Goal: Information Seeking & Learning: Learn about a topic

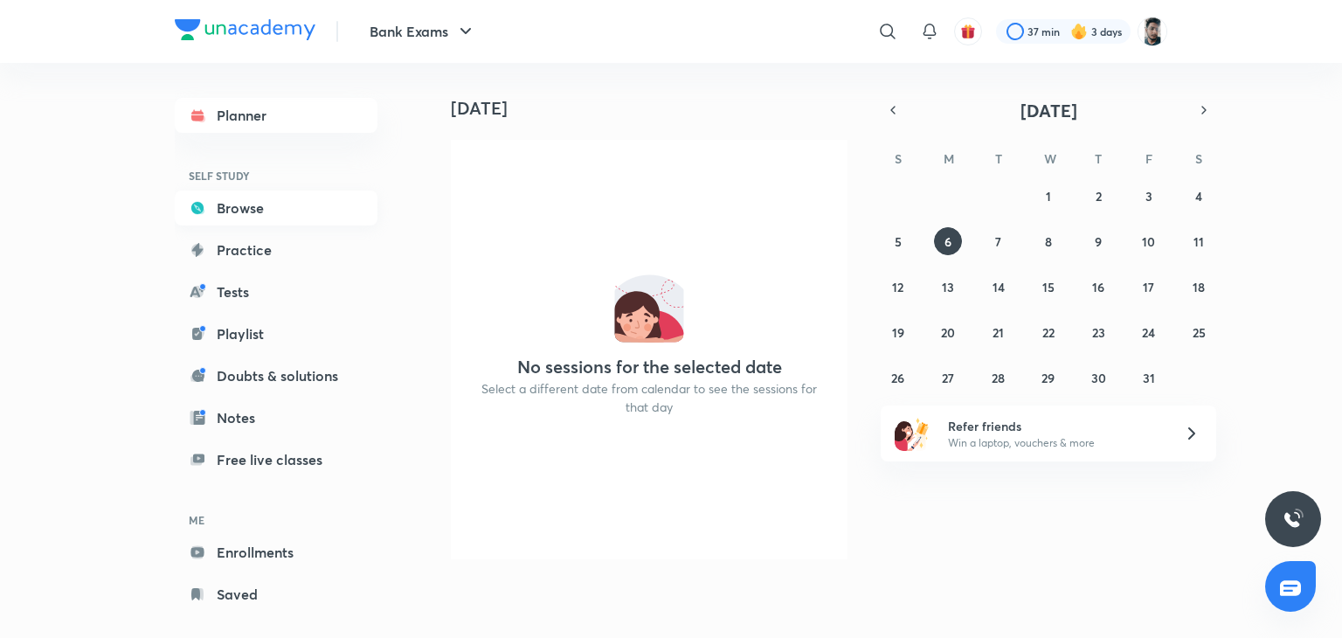
click at [258, 212] on link "Browse" at bounding box center [276, 207] width 203 height 35
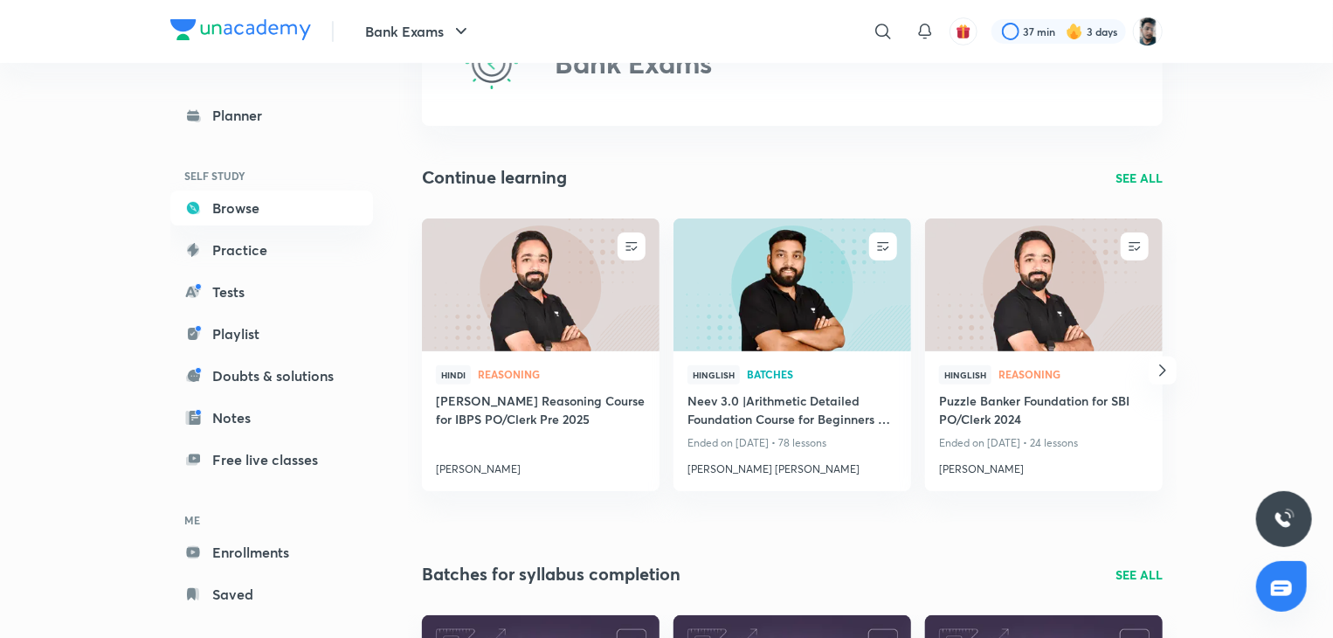
scroll to position [101, 0]
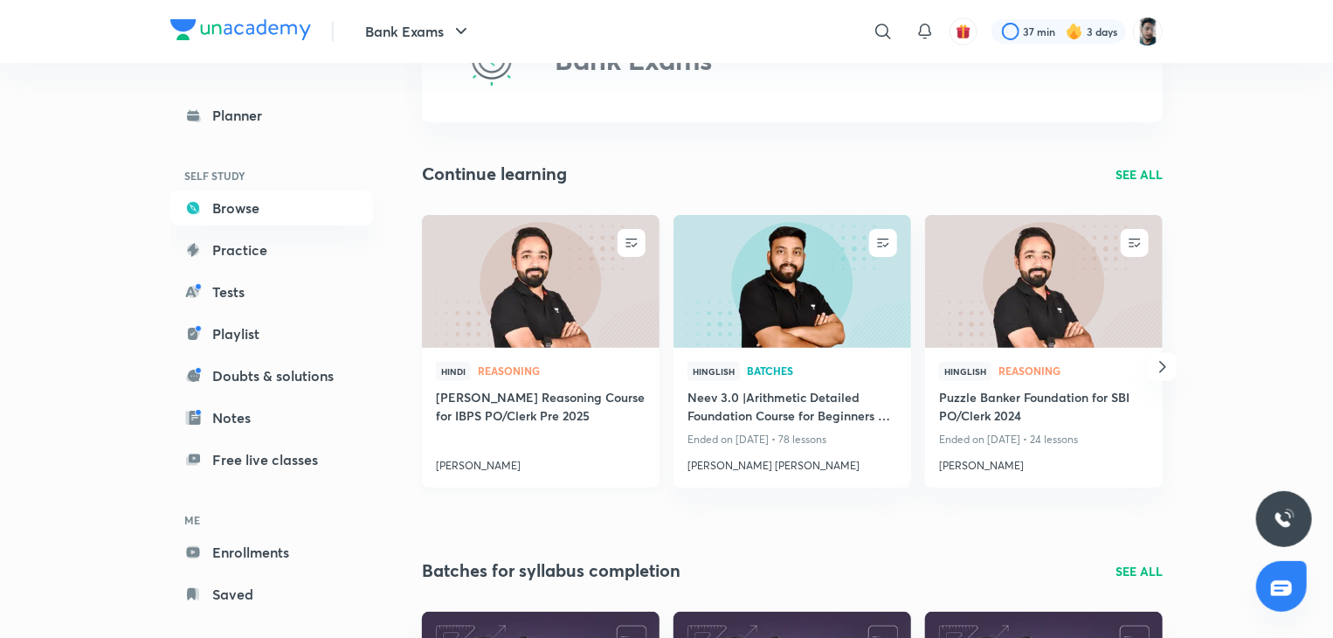
click at [514, 408] on h4 "[PERSON_NAME] Reasoning Course for IBPS PO/Clerk Pre 2025" at bounding box center [541, 408] width 210 height 40
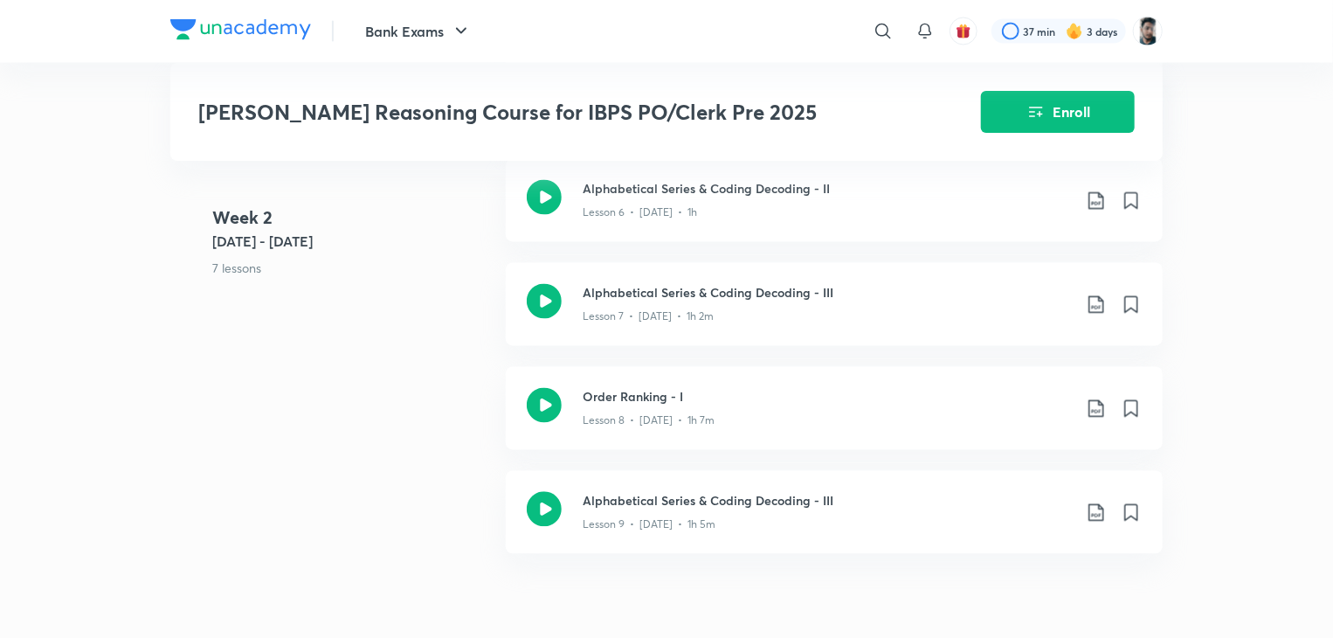
scroll to position [1604, 0]
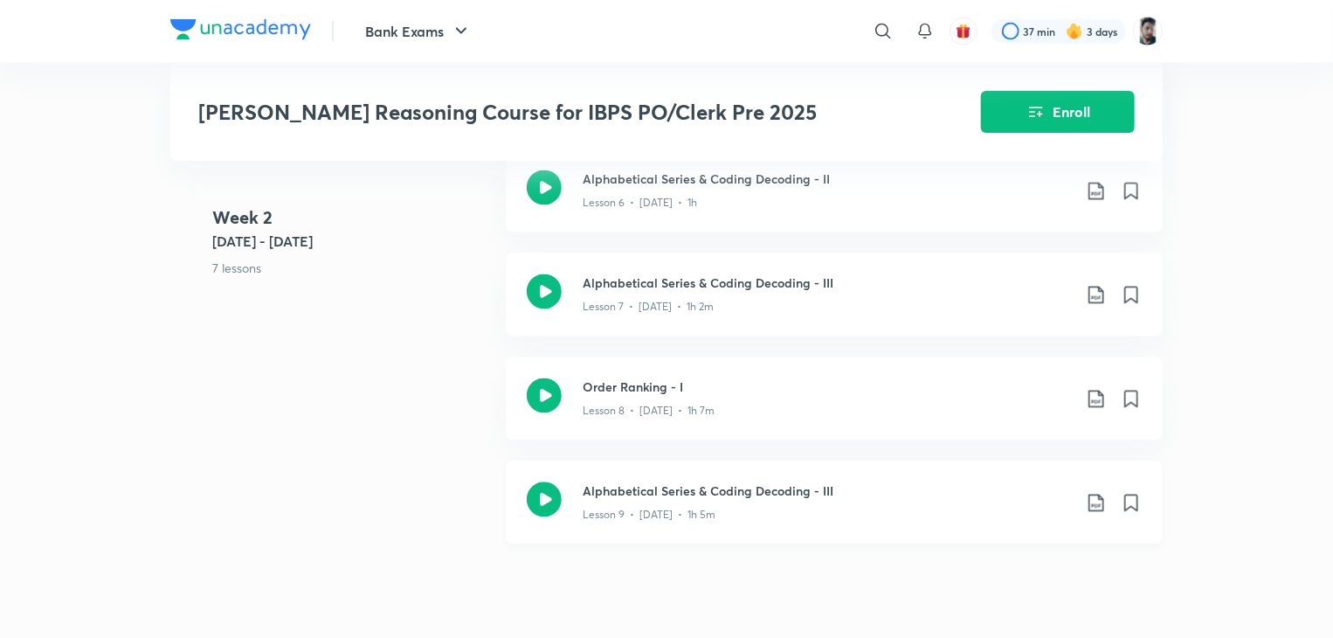
click at [529, 482] on icon at bounding box center [544, 499] width 35 height 35
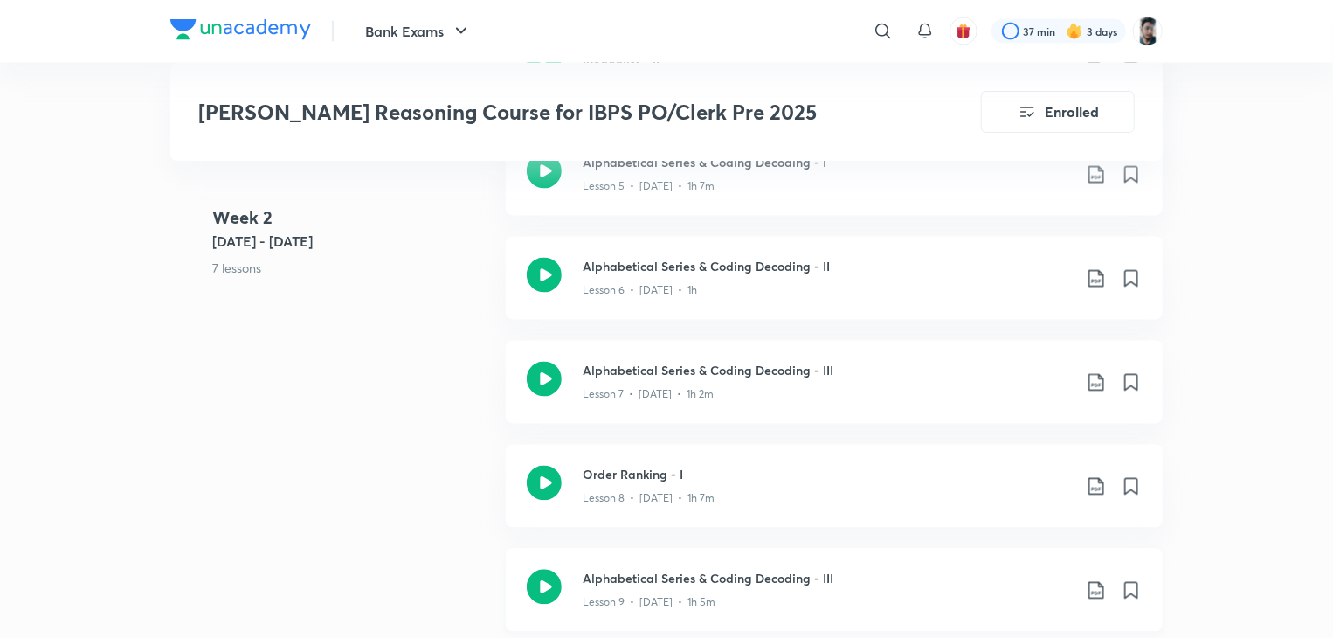
scroll to position [1692, 0]
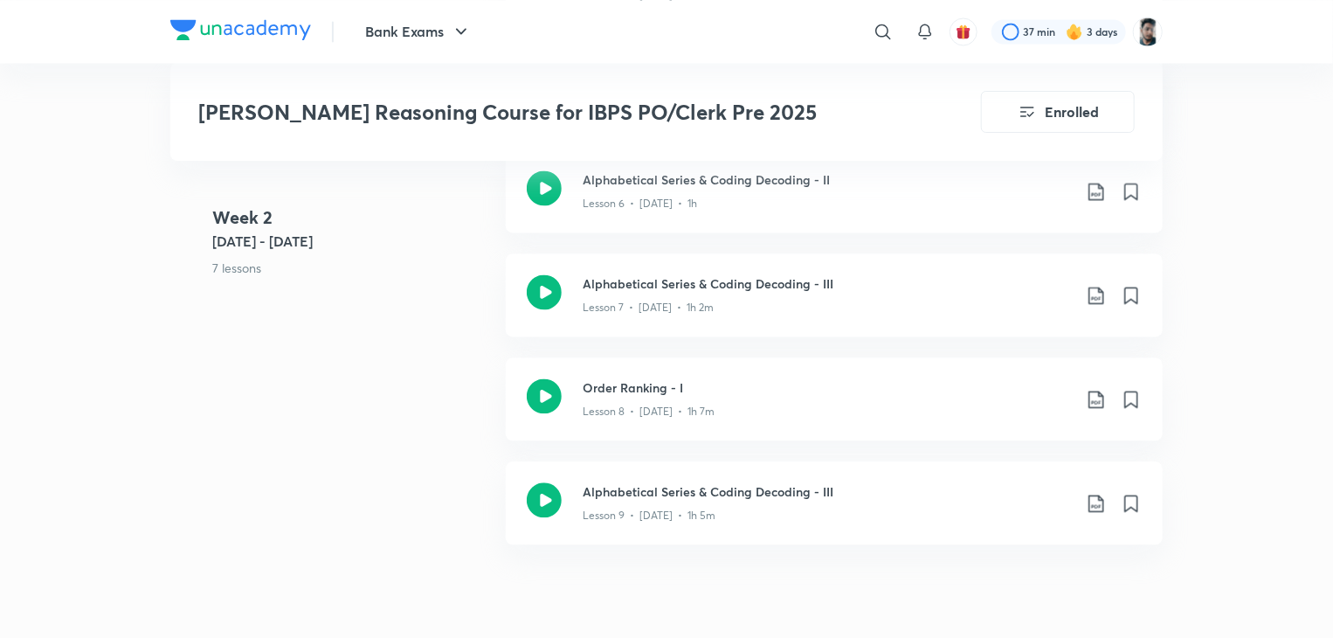
scroll to position [1604, 0]
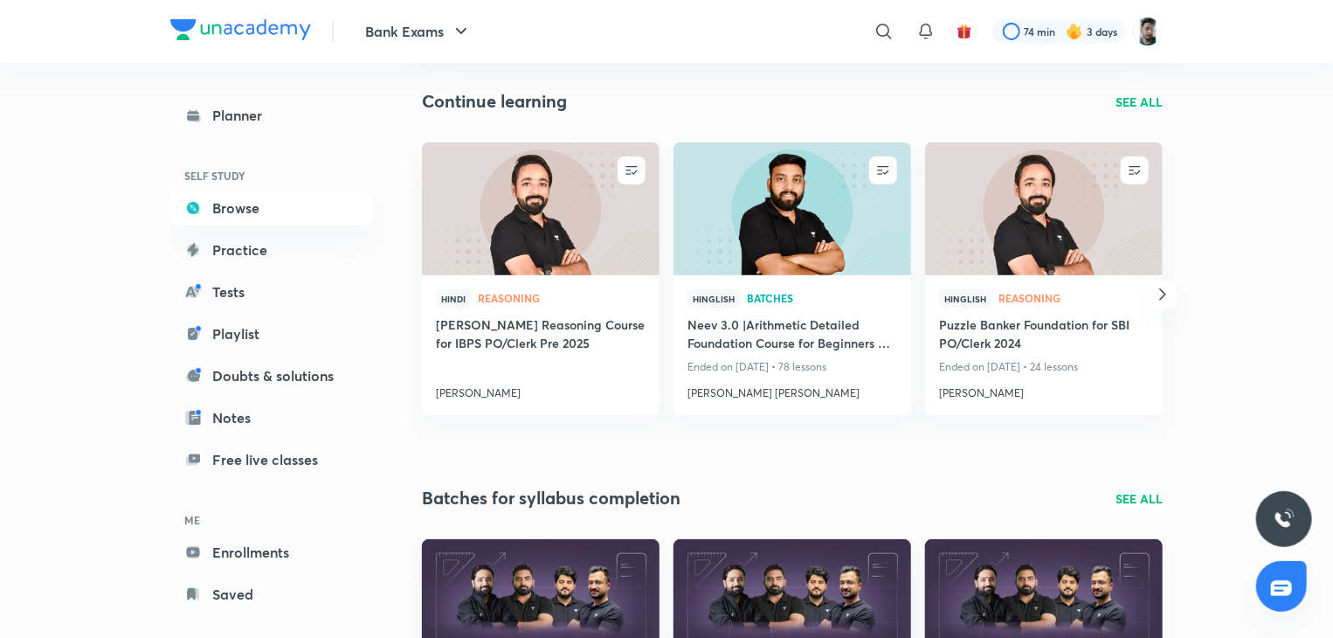
scroll to position [175, 0]
click at [487, 332] on h4 "[PERSON_NAME] Reasoning Course for IBPS PO/Clerk Pre 2025" at bounding box center [541, 334] width 210 height 40
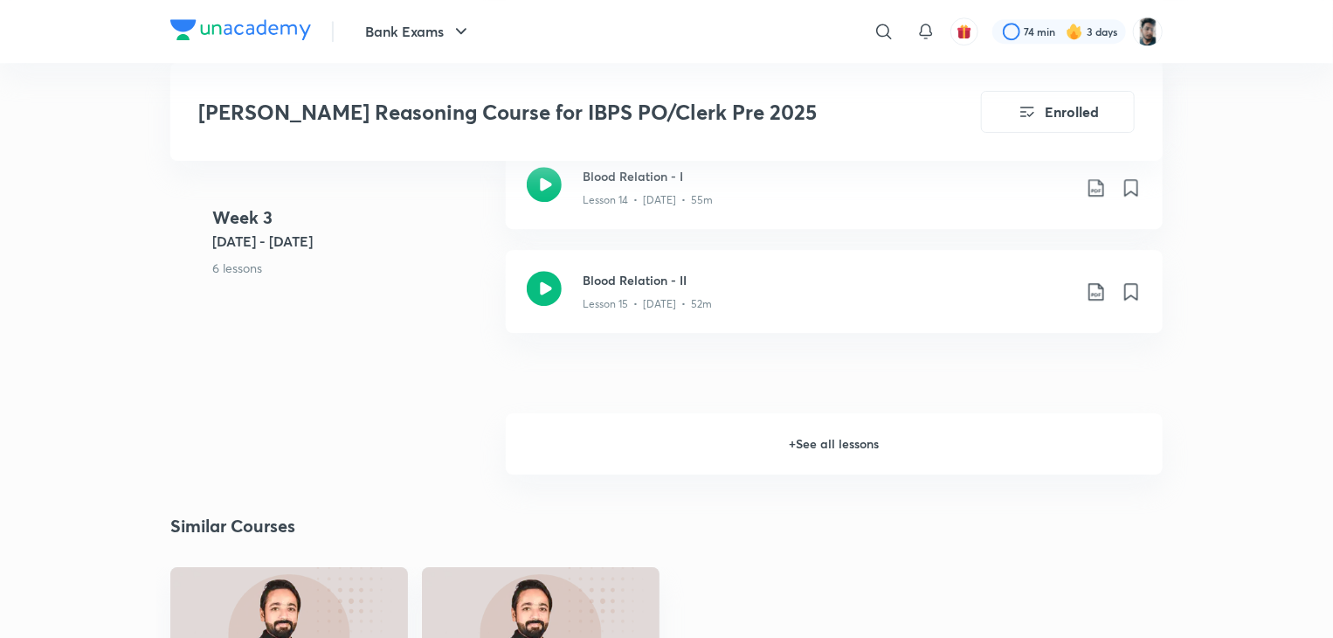
scroll to position [2631, 0]
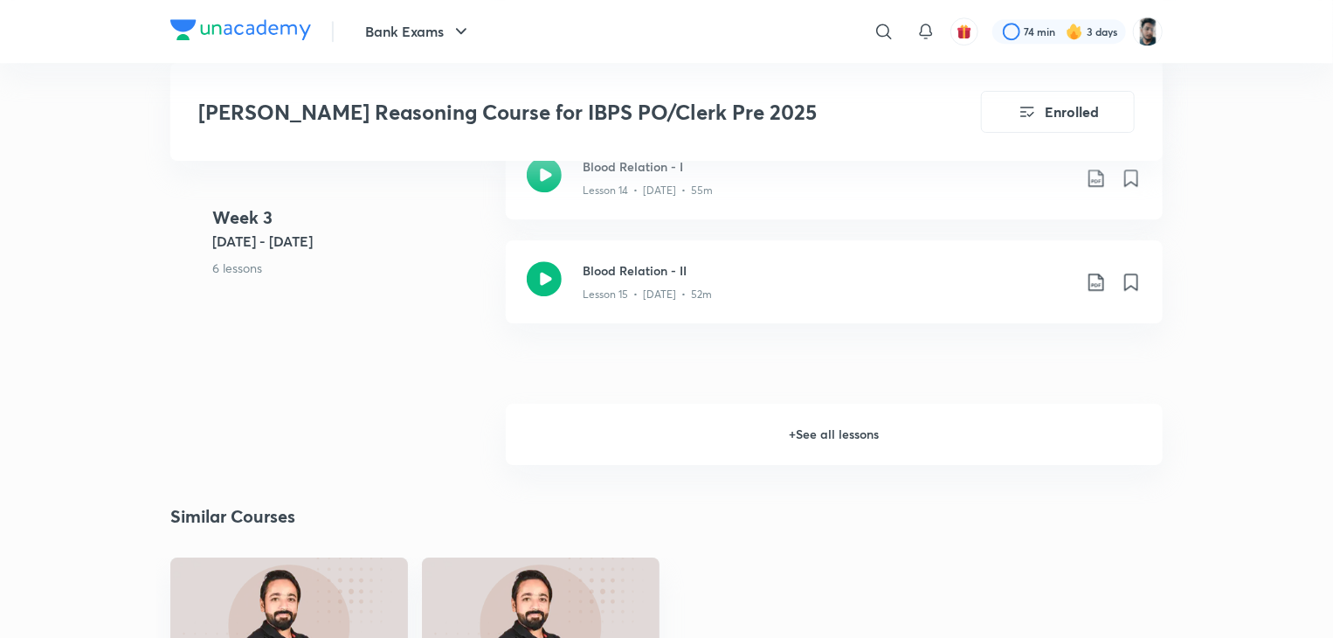
click at [793, 411] on h6 "+ See all lessons" at bounding box center [834, 434] width 657 height 61
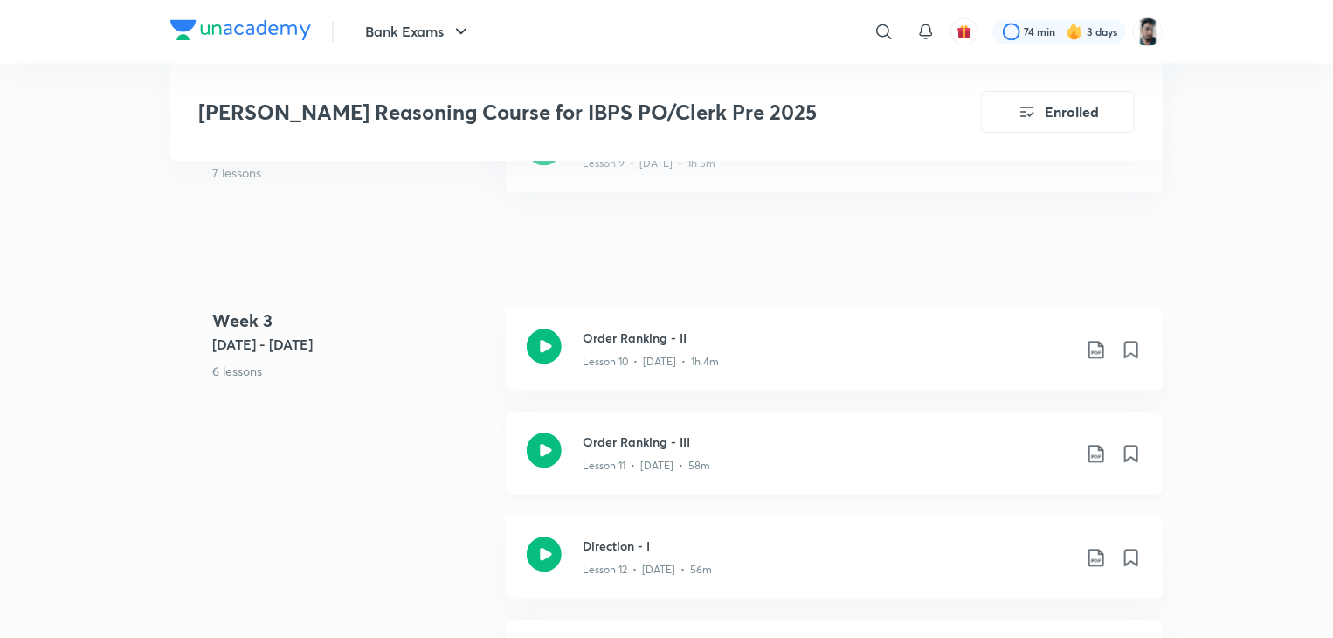
scroll to position [2043, 0]
click at [549, 329] on icon at bounding box center [544, 346] width 35 height 35
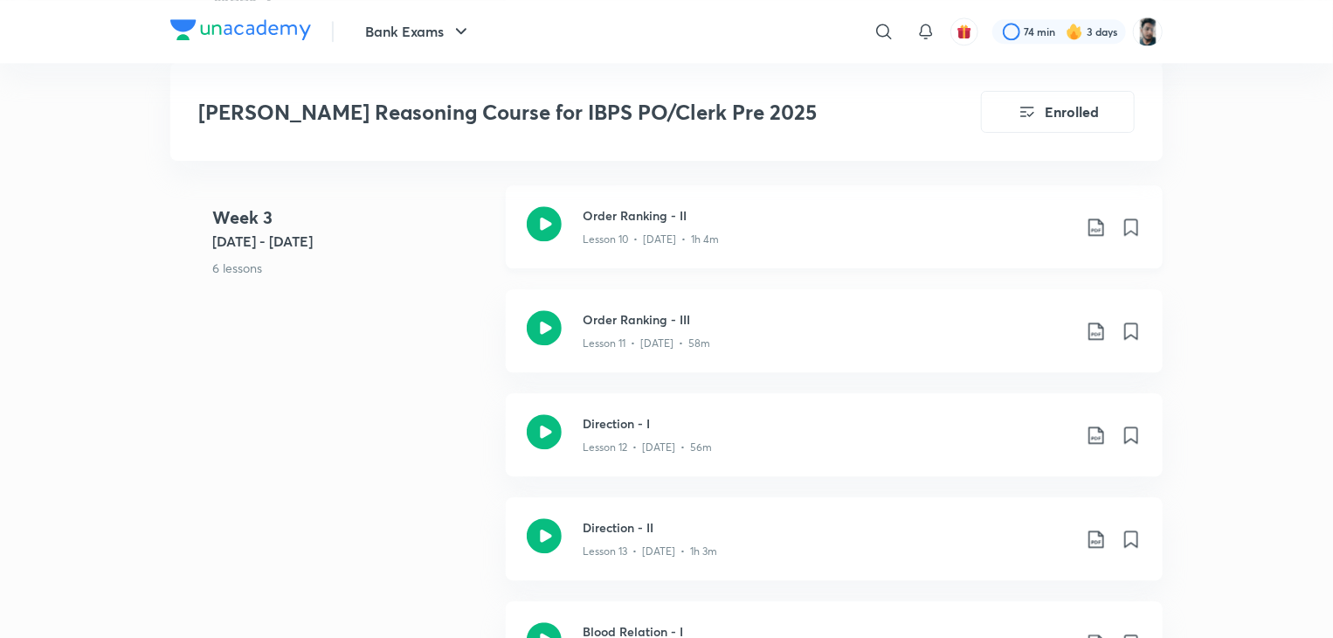
scroll to position [2221, 0]
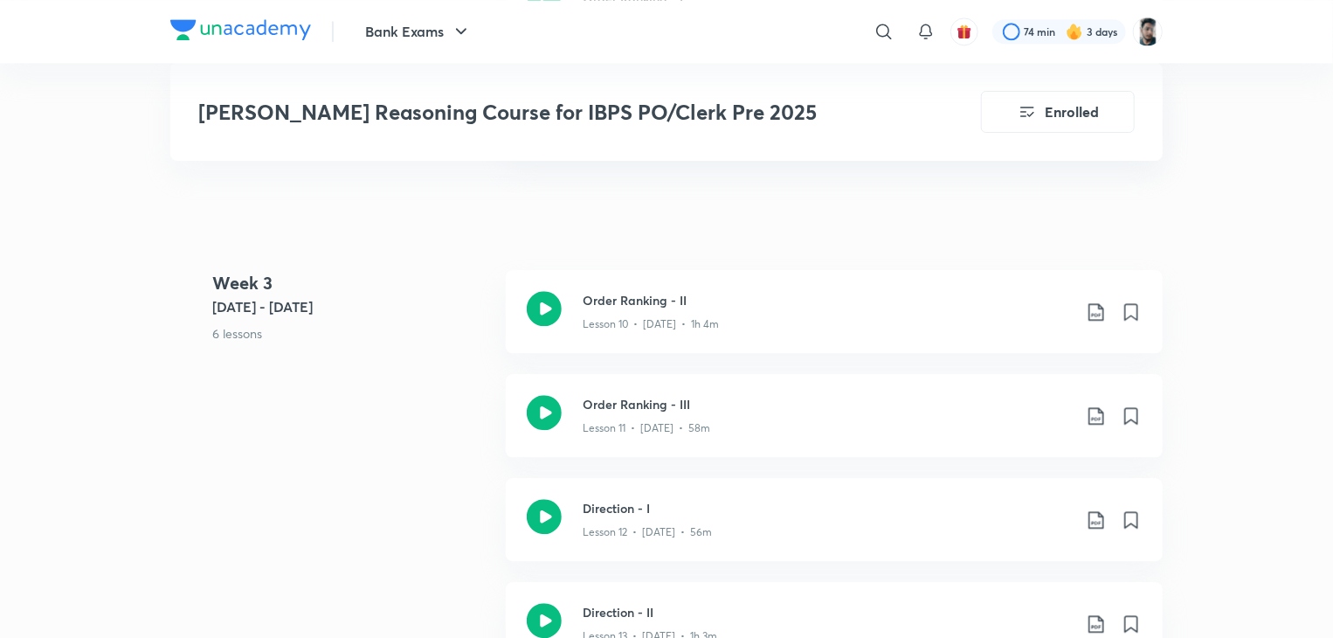
scroll to position [2082, 0]
click at [532, 290] on icon at bounding box center [544, 307] width 35 height 35
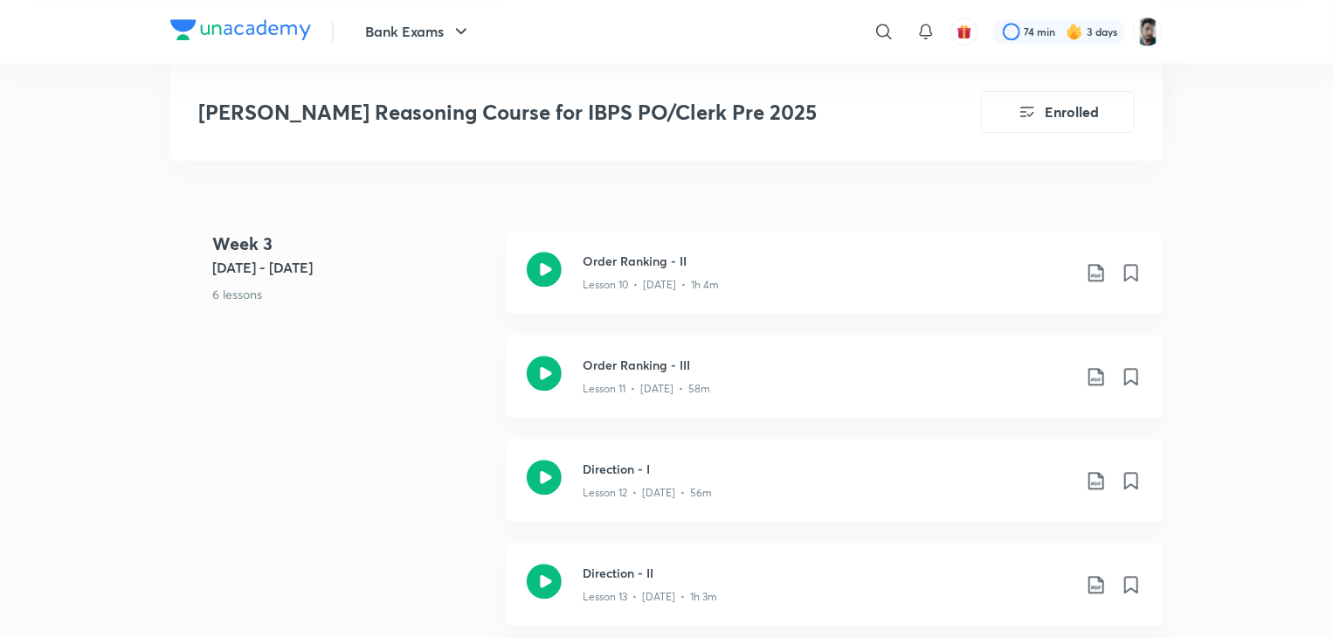
scroll to position [2121, 0]
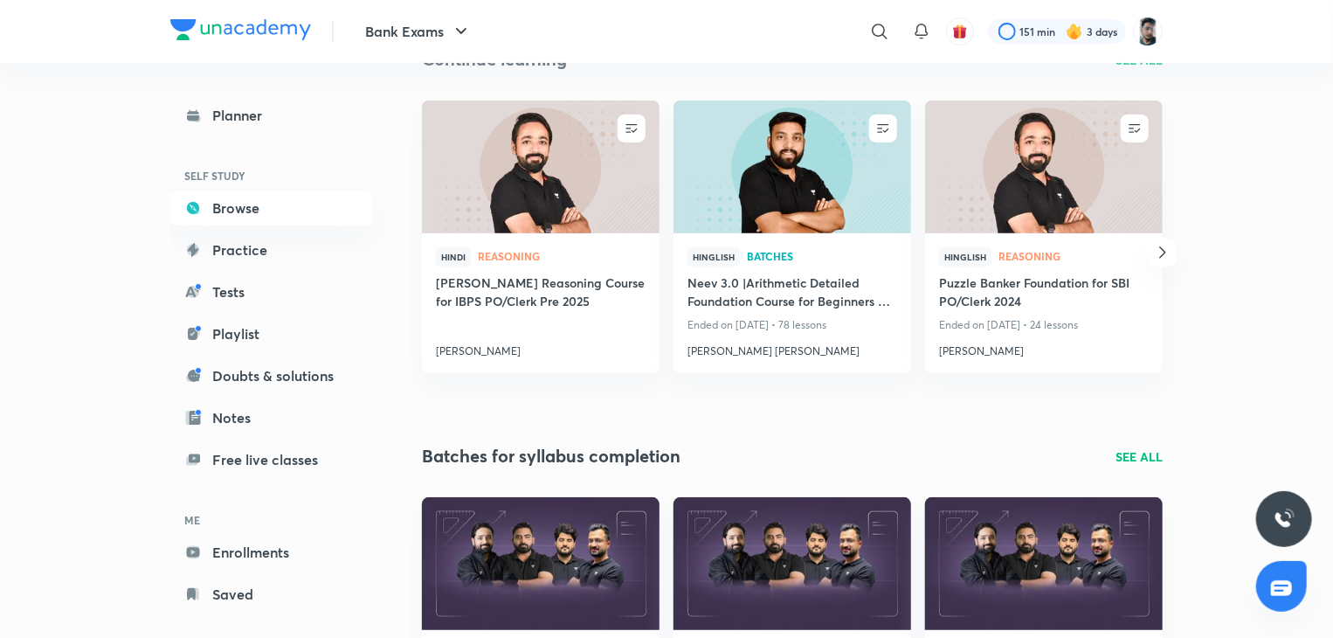
scroll to position [239, 0]
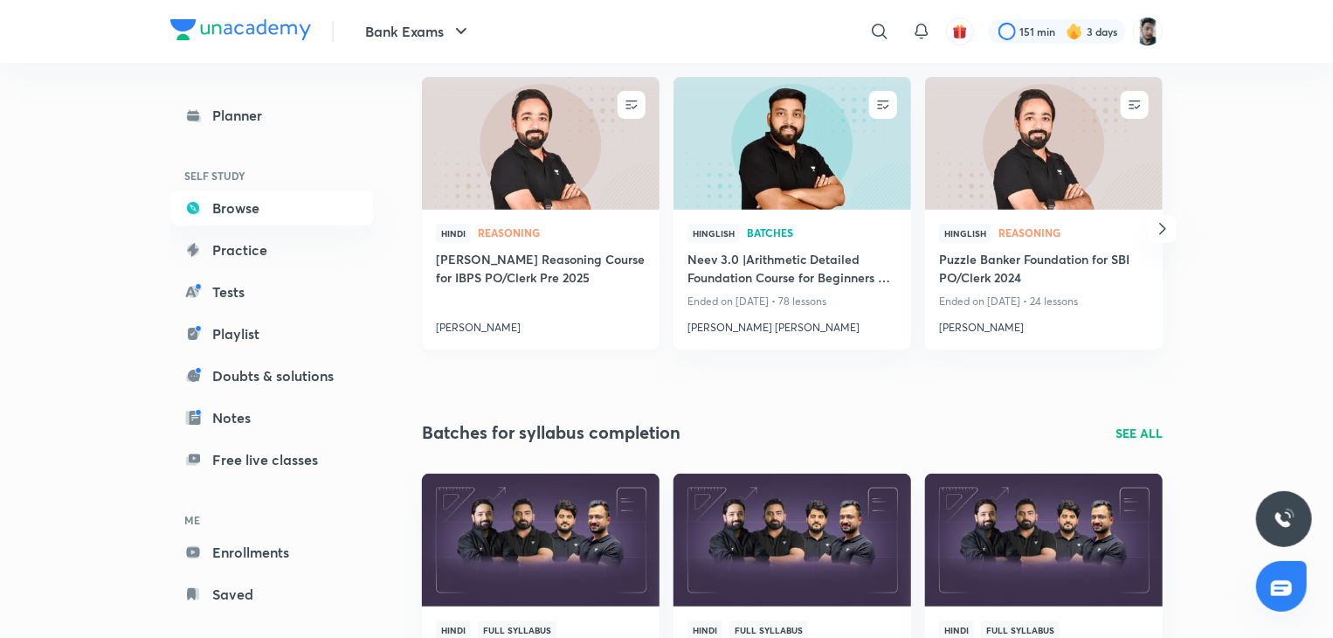
click at [518, 269] on h4 "[PERSON_NAME] Reasoning Course for IBPS PO/Clerk Pre 2025" at bounding box center [541, 270] width 210 height 40
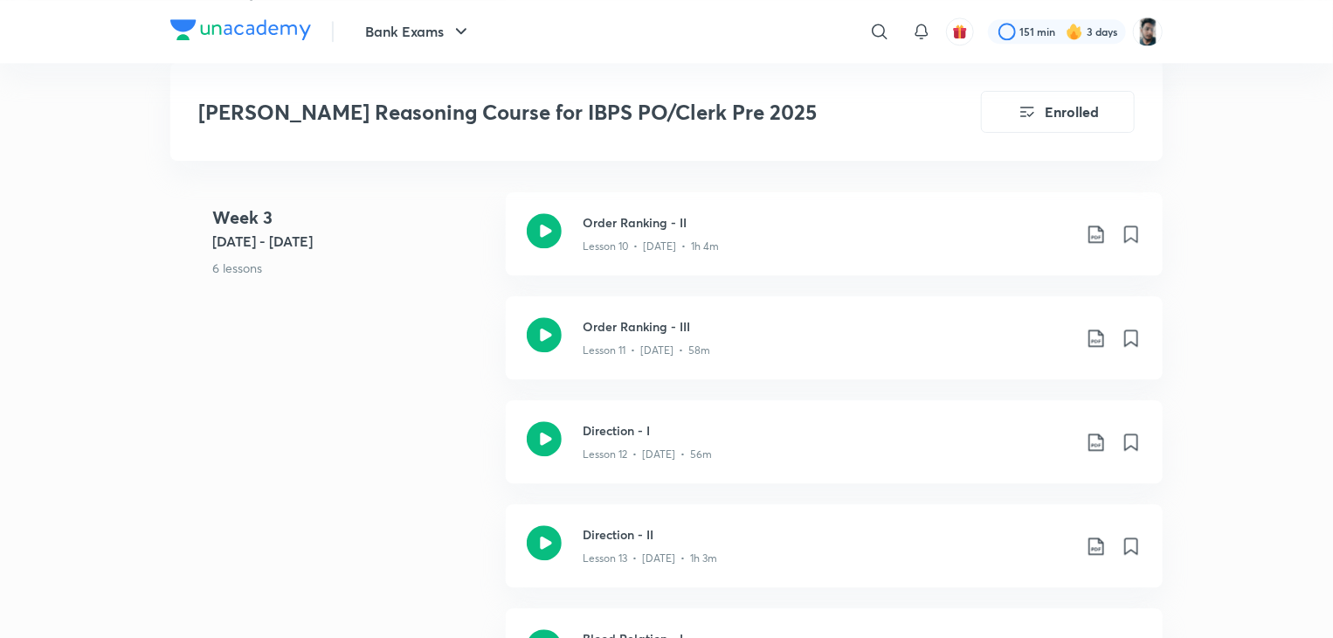
scroll to position [2161, 0]
click at [549, 315] on icon at bounding box center [544, 332] width 35 height 35
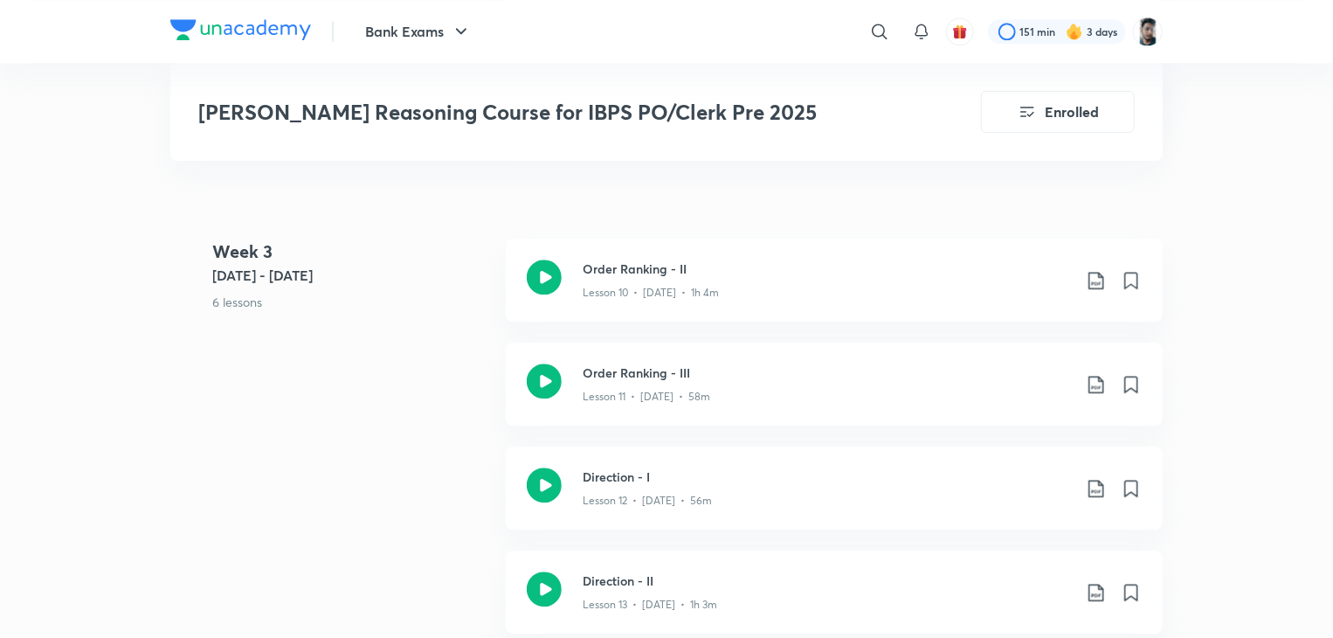
scroll to position [2114, 0]
click at [549, 362] on icon at bounding box center [544, 379] width 35 height 35
